Goal: Information Seeking & Learning: Learn about a topic

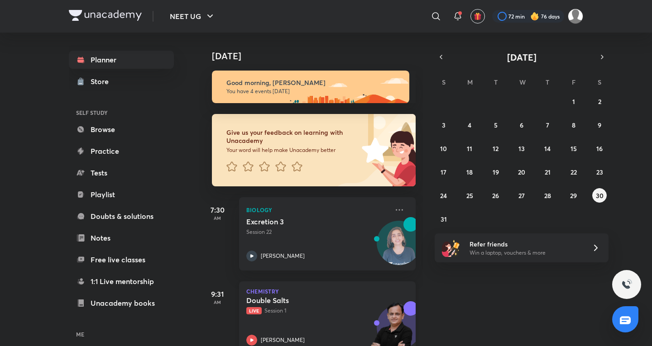
click at [278, 321] on div "Double Salts Live Session 1 Ramesh Sharda" at bounding box center [317, 321] width 142 height 50
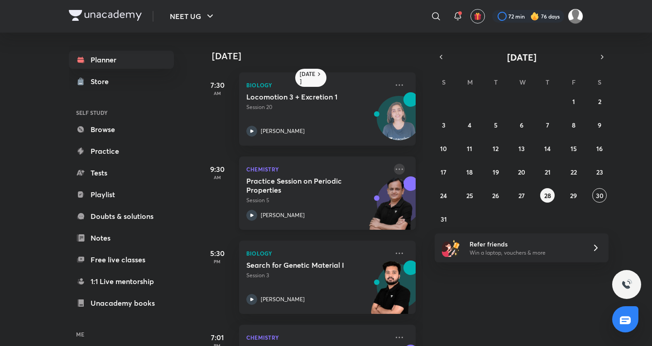
click at [396, 172] on icon at bounding box center [399, 169] width 11 height 11
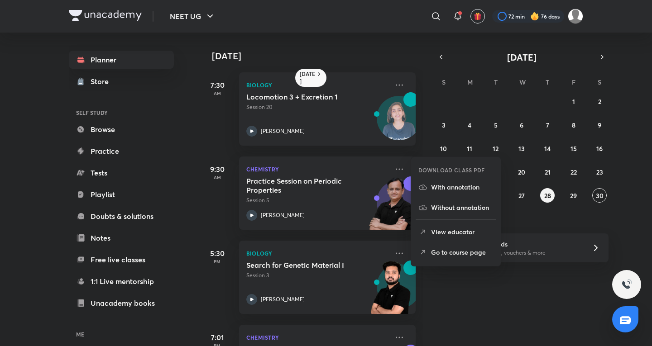
click at [438, 258] on li "Go to course page" at bounding box center [456, 252] width 90 height 20
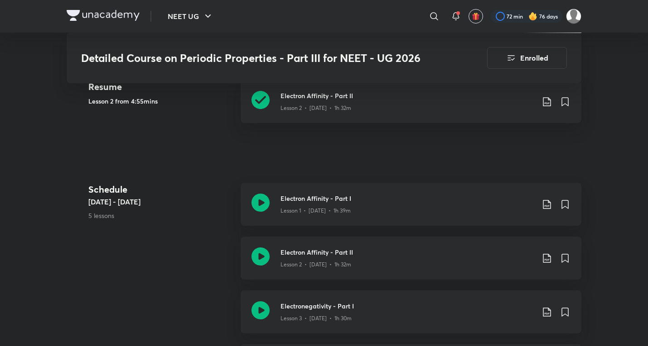
scroll to position [601, 0]
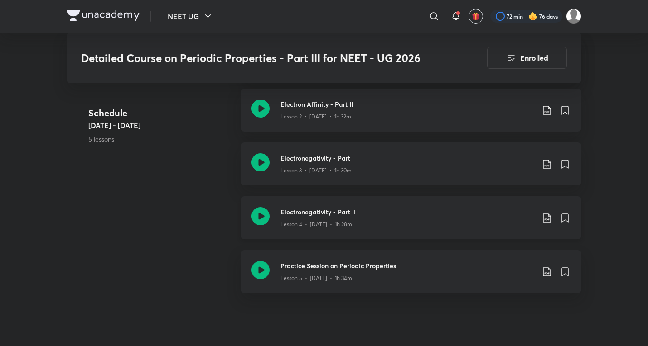
click at [367, 220] on div "Lesson 4 • [DATE] • 1h 28m" at bounding box center [407, 223] width 254 height 12
